Goal: Task Accomplishment & Management: Manage account settings

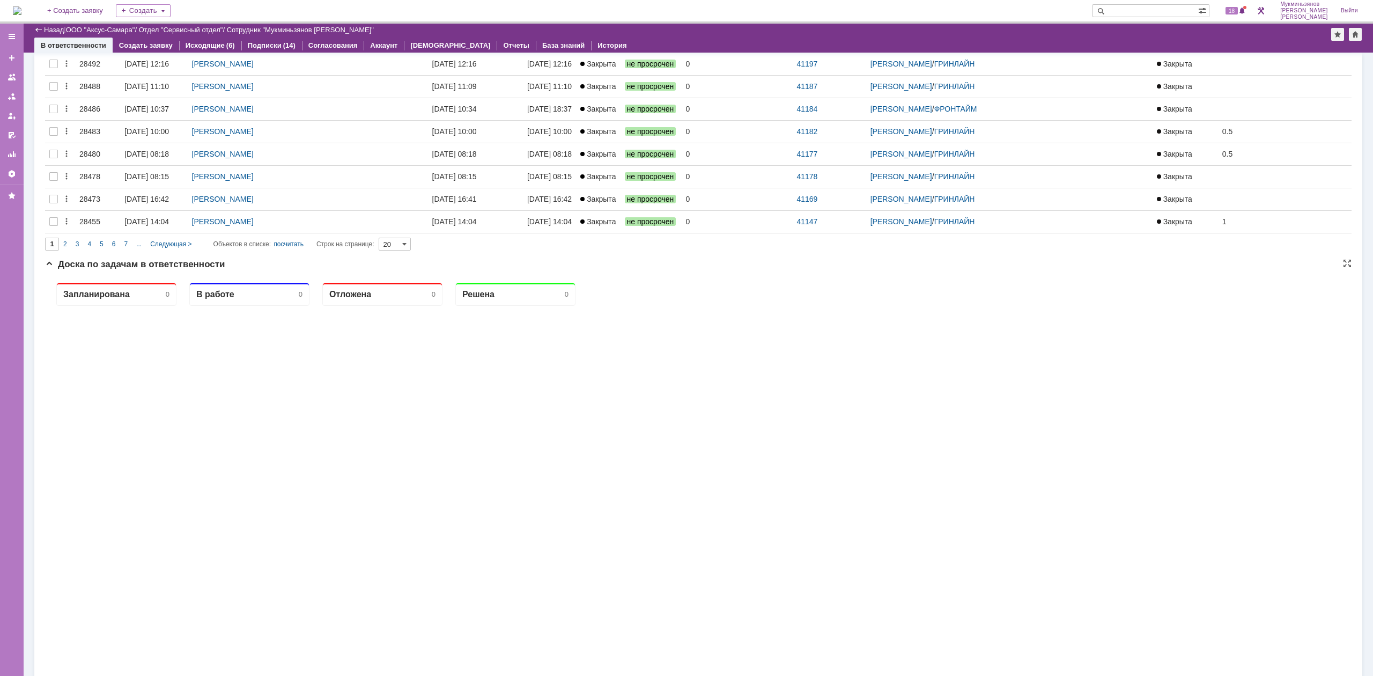
scroll to position [563, 0]
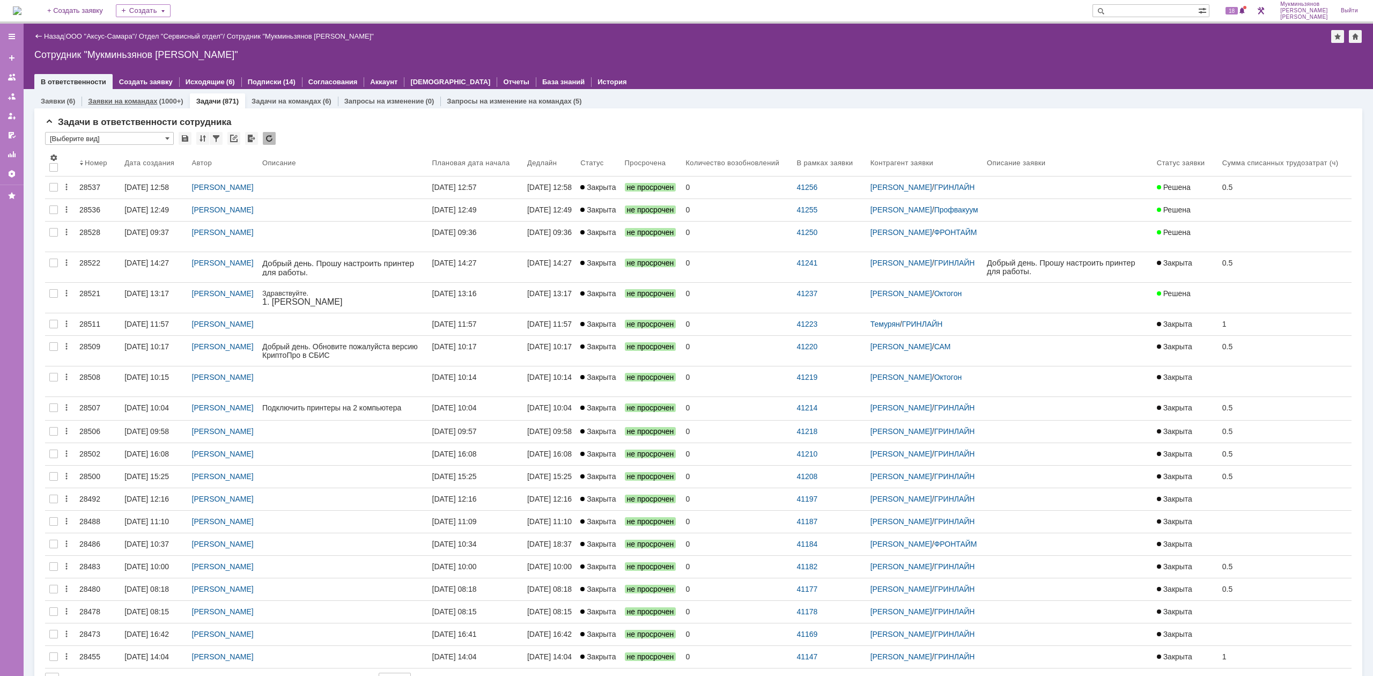
click at [171, 106] on div "Заявки на командах (1000+)" at bounding box center [136, 101] width 108 height 16
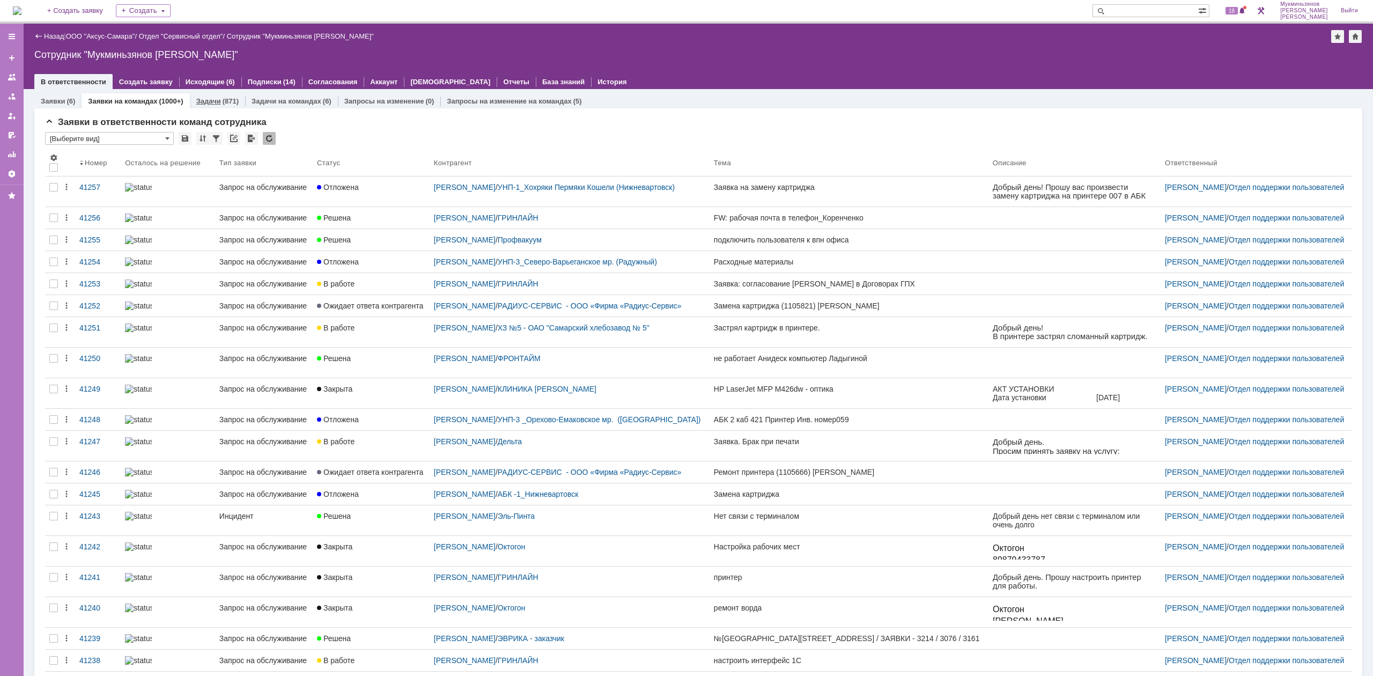
click at [216, 98] on link "Задачи" at bounding box center [208, 101] width 25 height 8
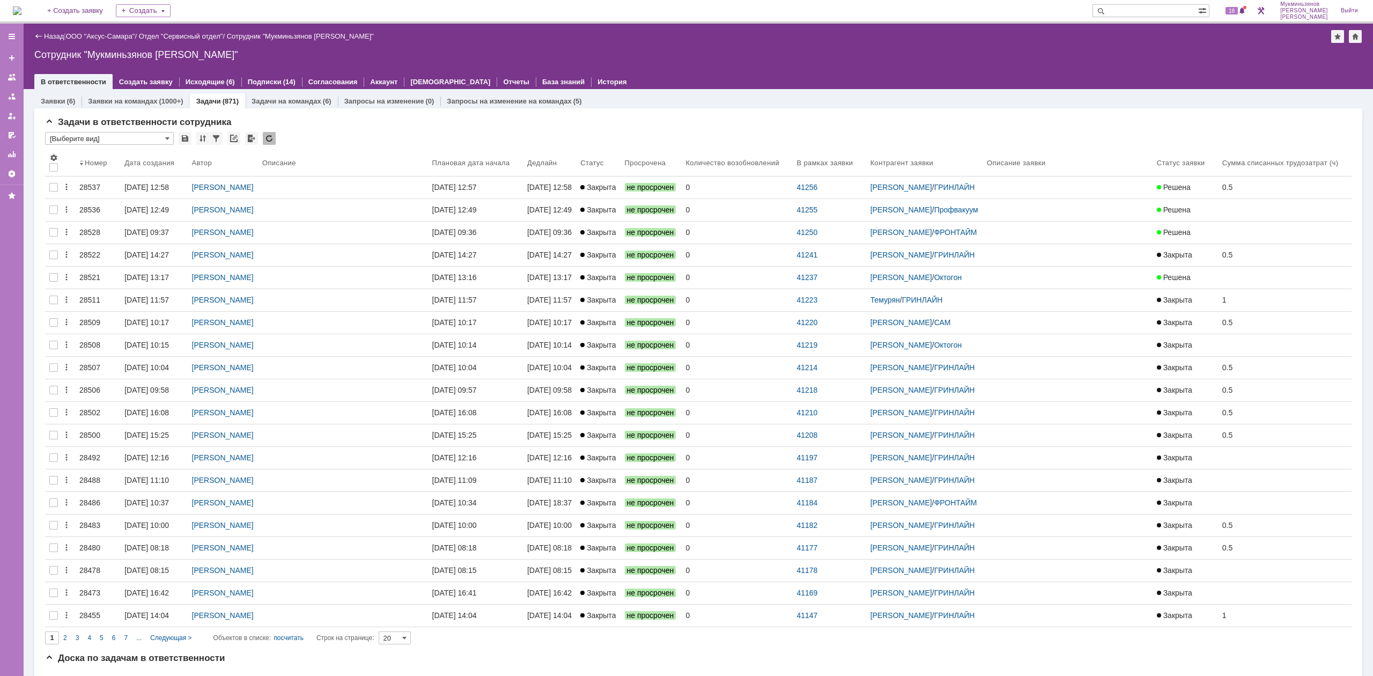
click at [118, 108] on div "Задачи в ответственности сотрудника * [Выберите вид] Результаты поиска: Изменит…" at bounding box center [698, 607] width 1328 height 998
click at [127, 101] on link "Заявки на командах" at bounding box center [122, 101] width 69 height 8
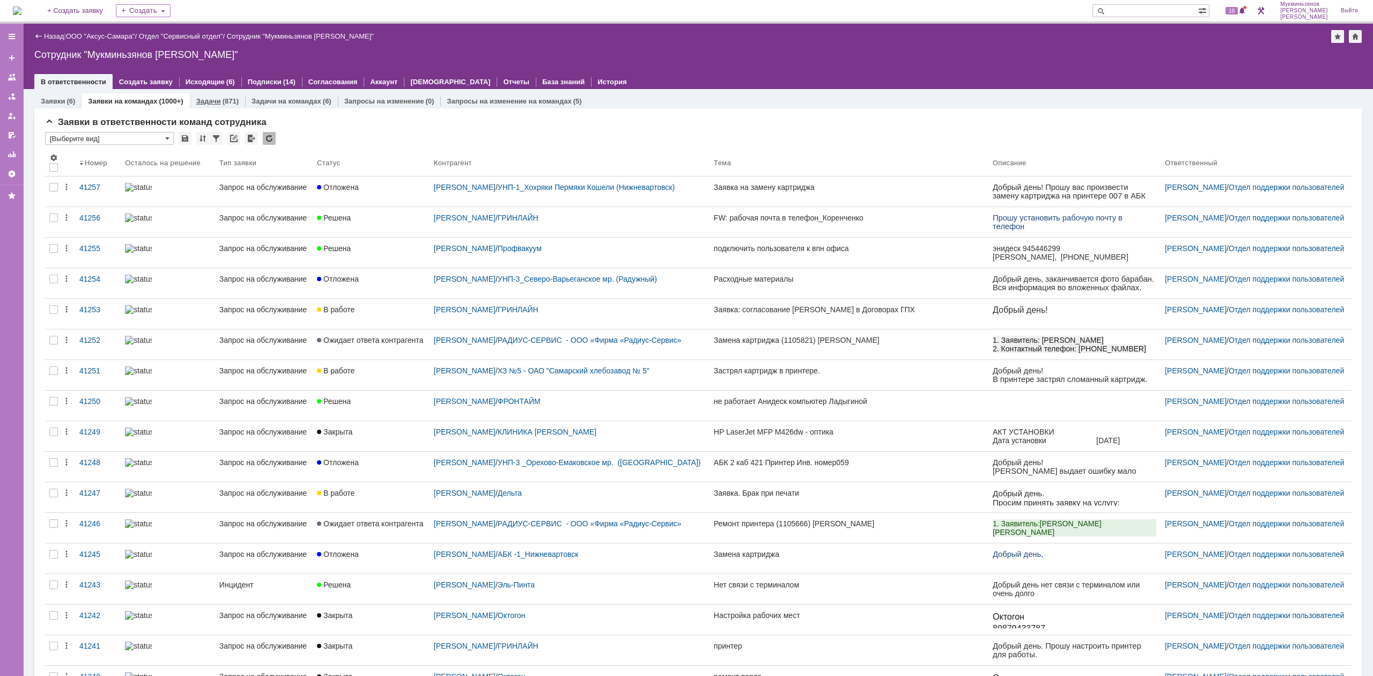
click at [206, 102] on link "Задачи" at bounding box center [208, 101] width 25 height 8
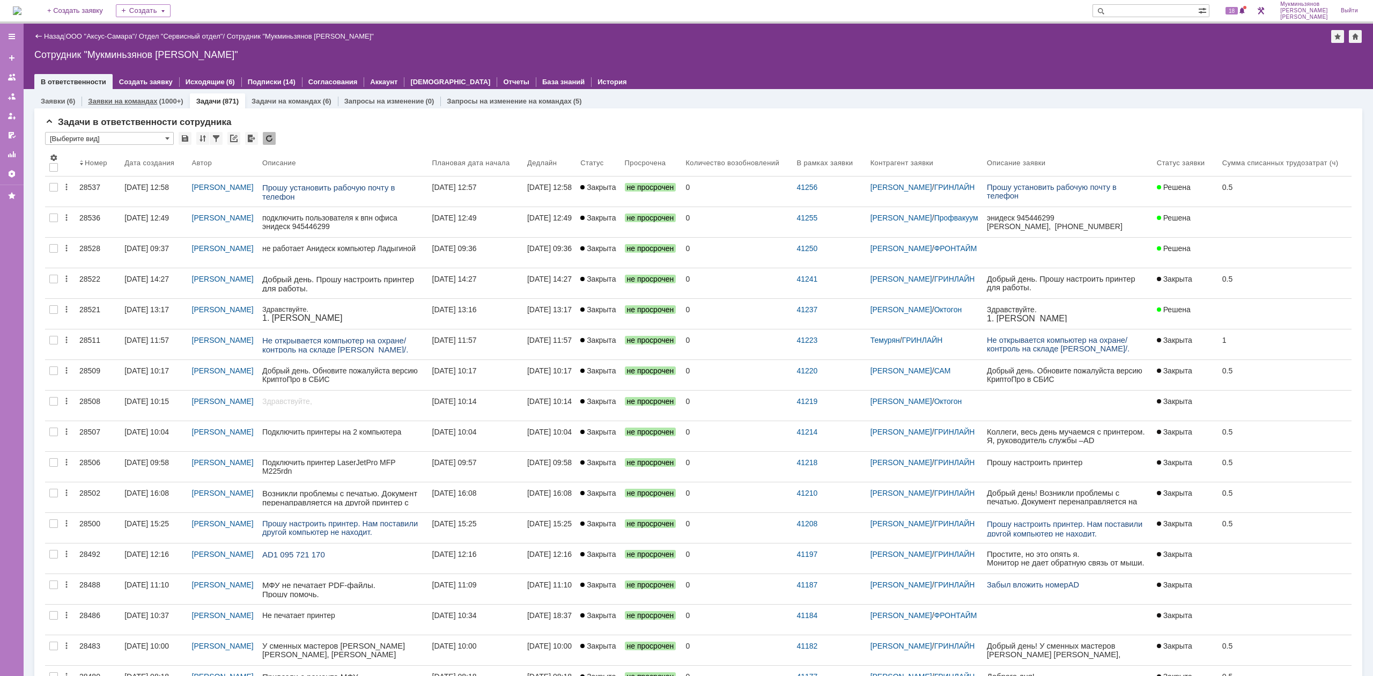
click at [168, 95] on div "Заявки на командах (1000+)" at bounding box center [136, 101] width 108 height 16
